Goal: Information Seeking & Learning: Learn about a topic

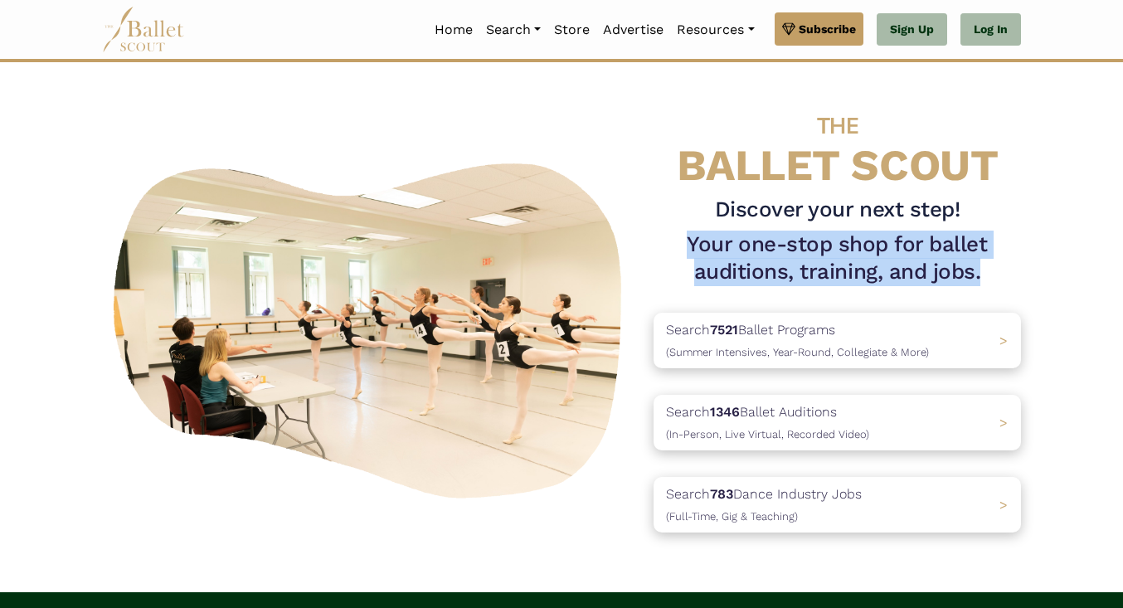
drag, startPoint x: 992, startPoint y: 273, endPoint x: 683, endPoint y: 234, distance: 311.8
click at [683, 234] on h1 "Your one-stop shop for ballet auditions, training, and jobs." at bounding box center [837, 259] width 367 height 56
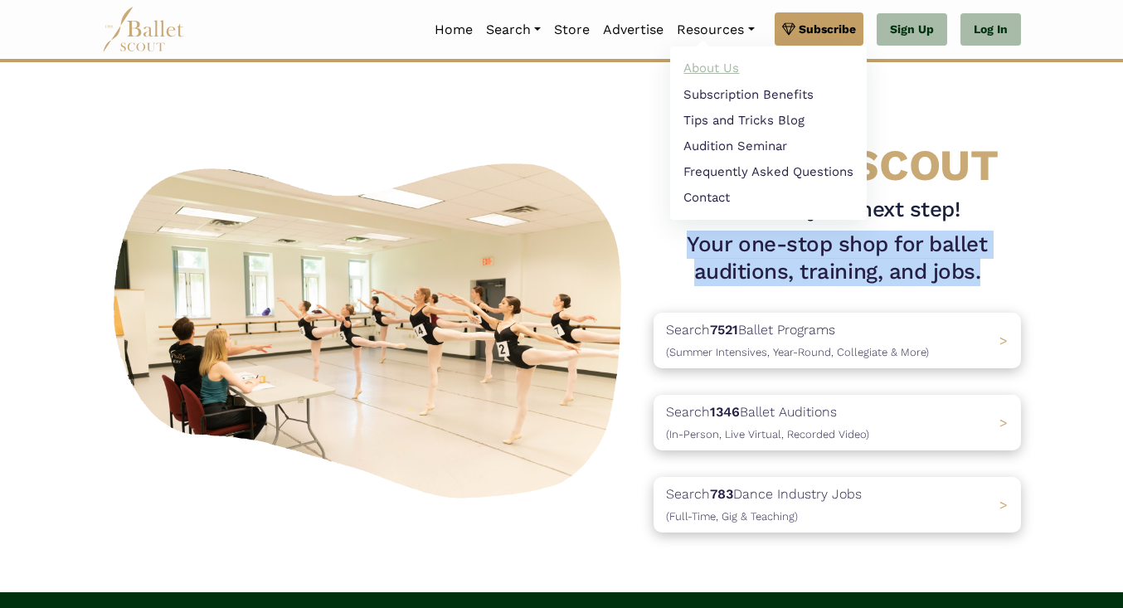
click at [717, 64] on link "About Us" at bounding box center [768, 69] width 197 height 26
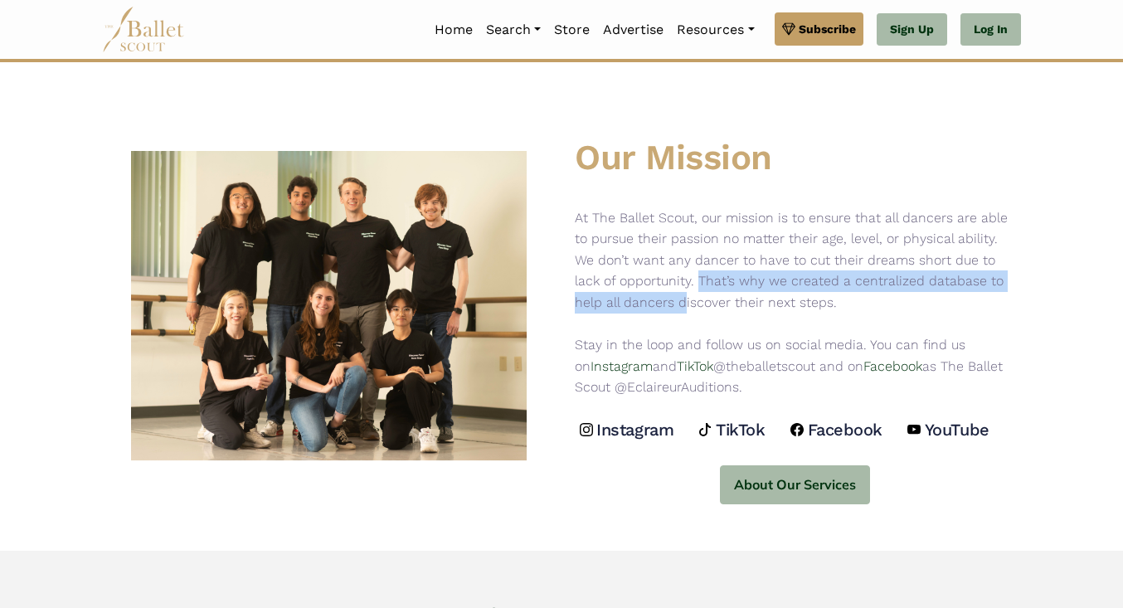
drag, startPoint x: 699, startPoint y: 282, endPoint x: 683, endPoint y: 309, distance: 31.6
click at [683, 309] on p "At The Ballet Scout, our mission is to ensure that all dancers are able to purs…" at bounding box center [795, 302] width 440 height 191
click at [449, 26] on link "Home" at bounding box center [453, 29] width 51 height 35
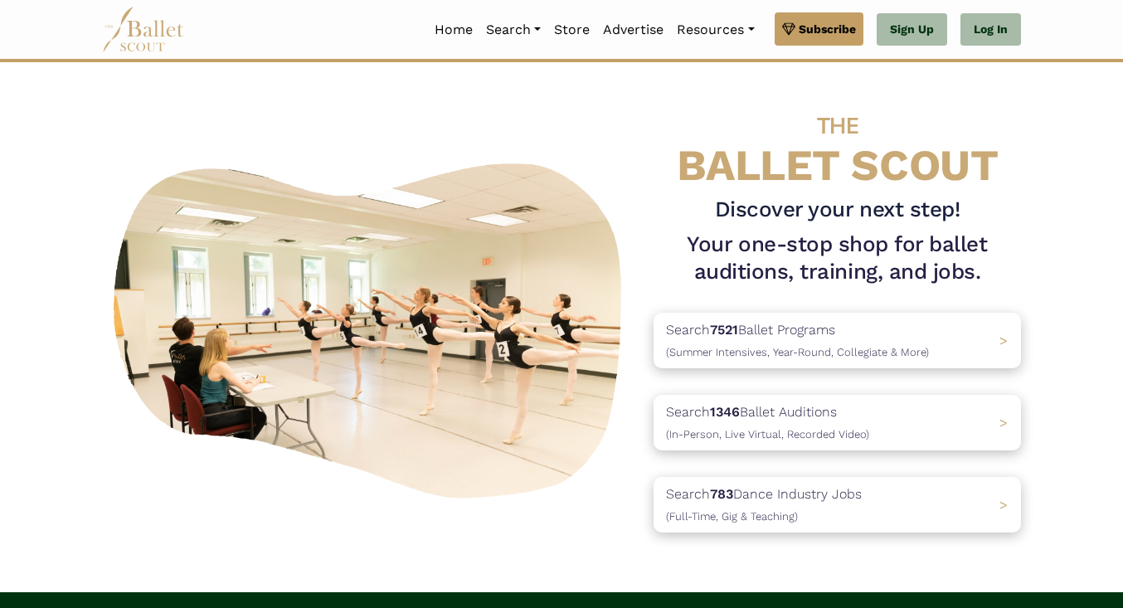
click at [448, 34] on link "Home" at bounding box center [453, 29] width 51 height 35
click at [610, 121] on div "THE BALLET SCOUT Discover your next step! Your one-stop shop for ballet auditio…" at bounding box center [562, 327] width 946 height 464
